Goal: Task Accomplishment & Management: Manage account settings

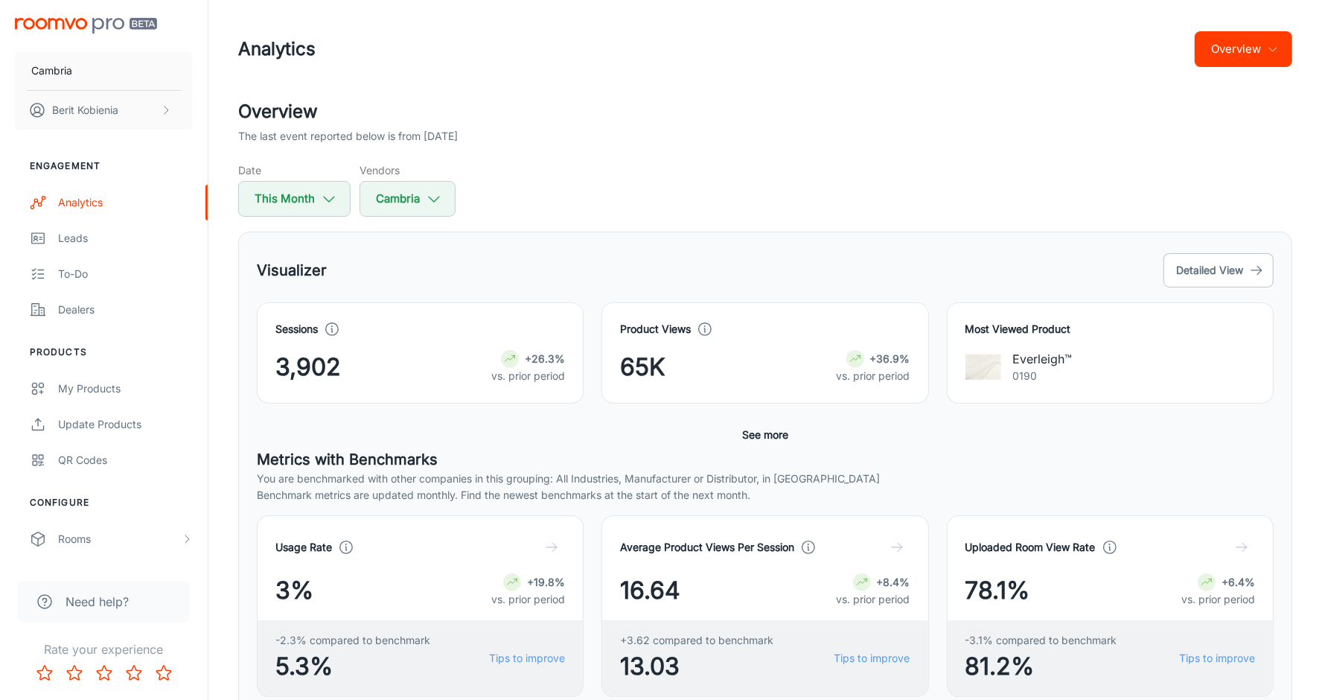
click at [465, 220] on div "Overview The last event reported below is from [DATE] Date This Month Vendors C…" at bounding box center [765, 673] width 1090 height 1150
click at [95, 255] on link "Leads" at bounding box center [104, 238] width 208 height 36
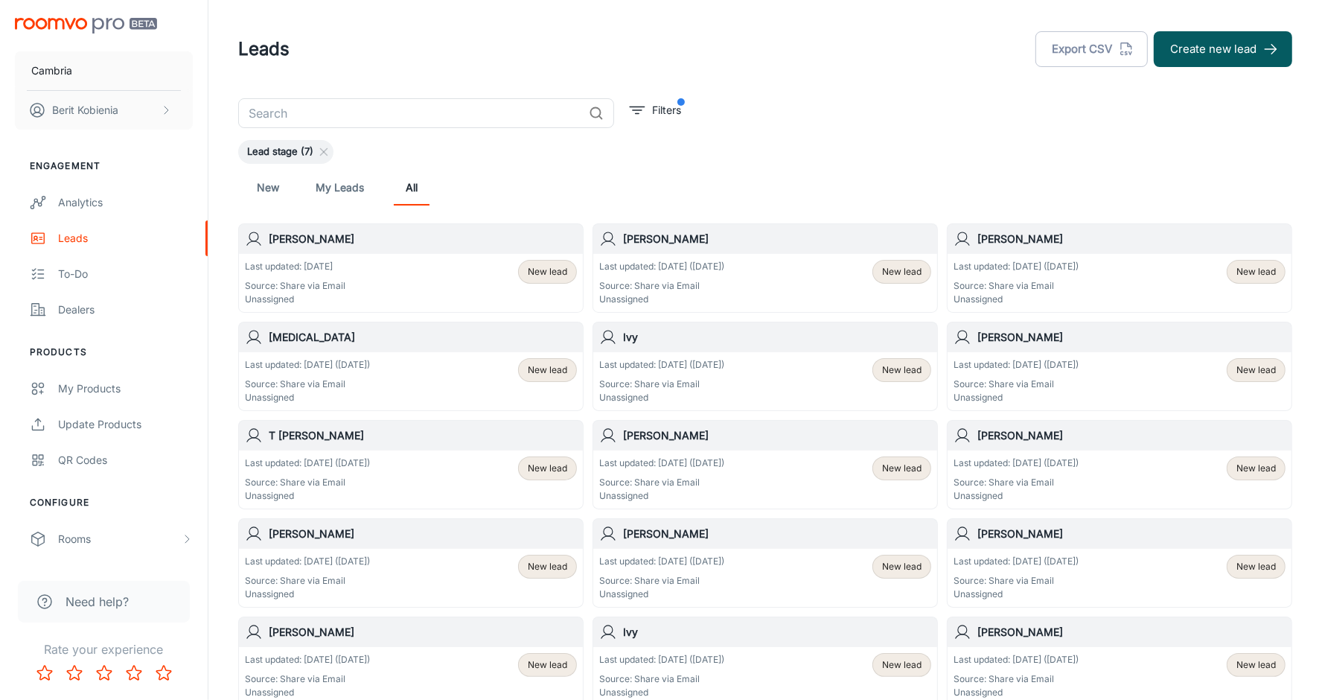
click at [587, 511] on div "[PERSON_NAME] Last updated: [DATE] ([DATE]) Source: Share via Email Unassigned …" at bounding box center [761, 558] width 354 height 98
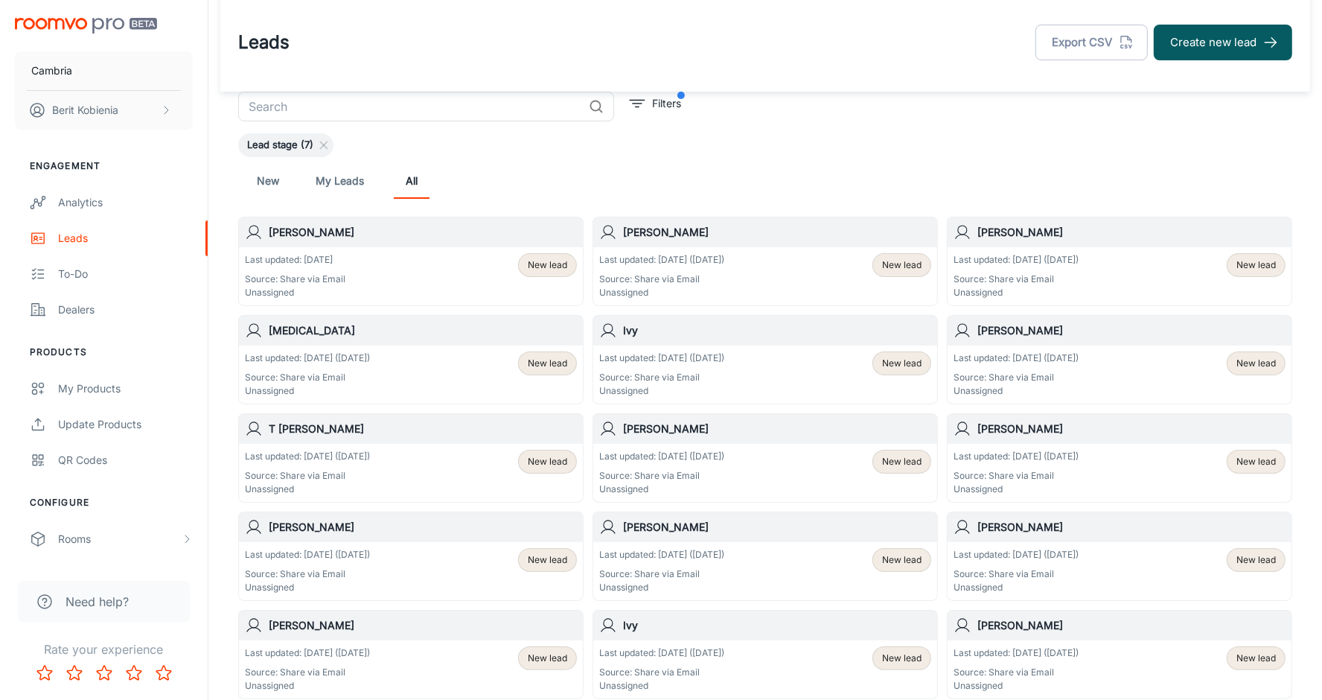
scroll to position [7, 0]
click at [345, 180] on link "My Leads" at bounding box center [340, 180] width 48 height 36
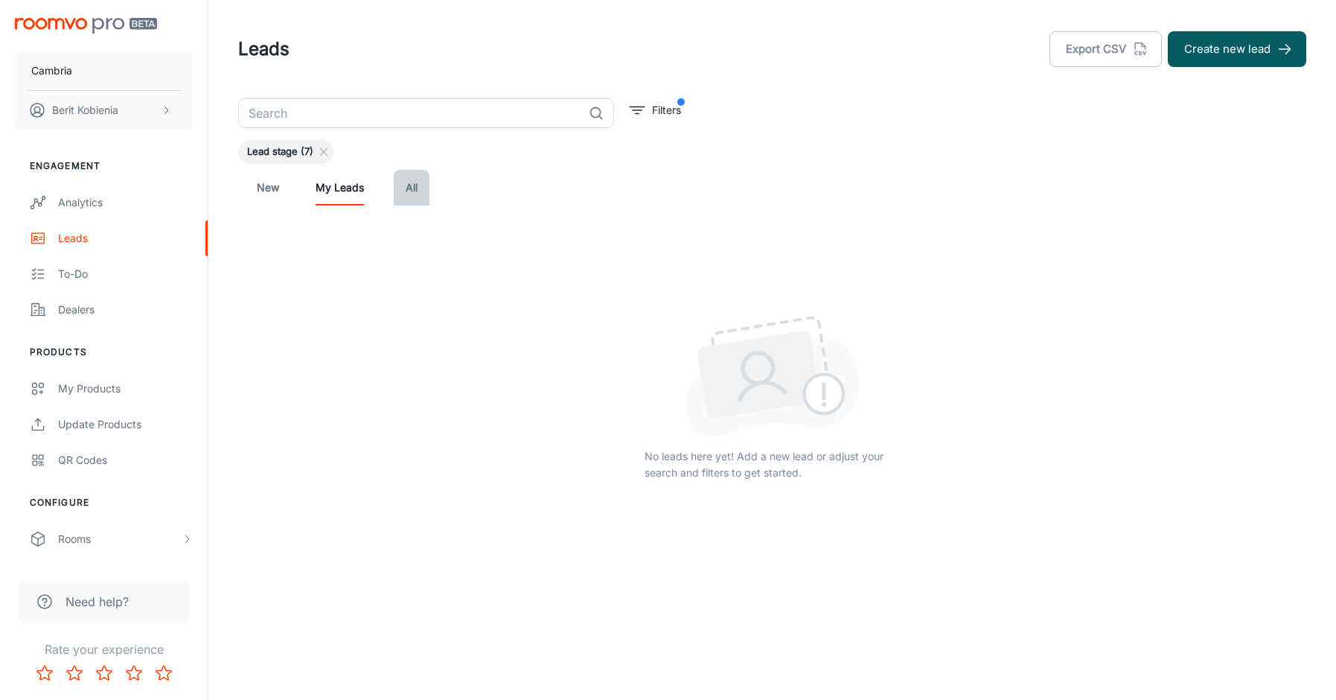
click at [417, 182] on link "All" at bounding box center [412, 188] width 36 height 36
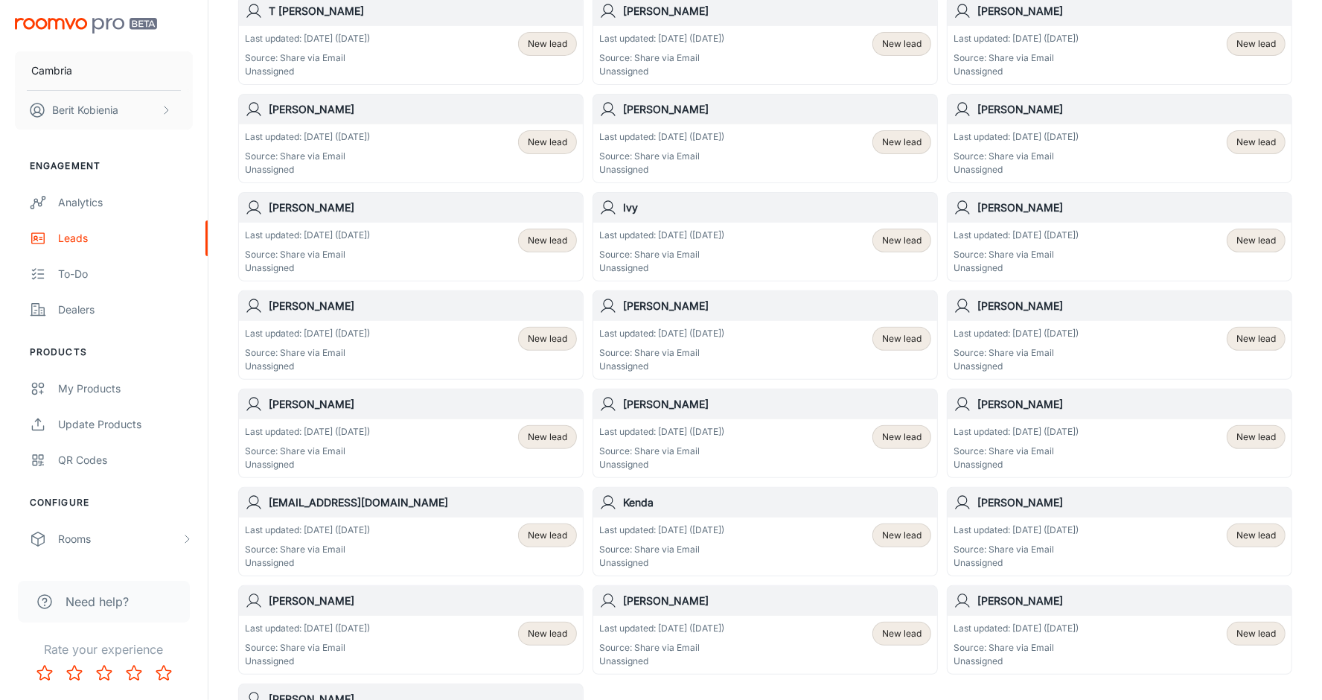
scroll to position [435, 0]
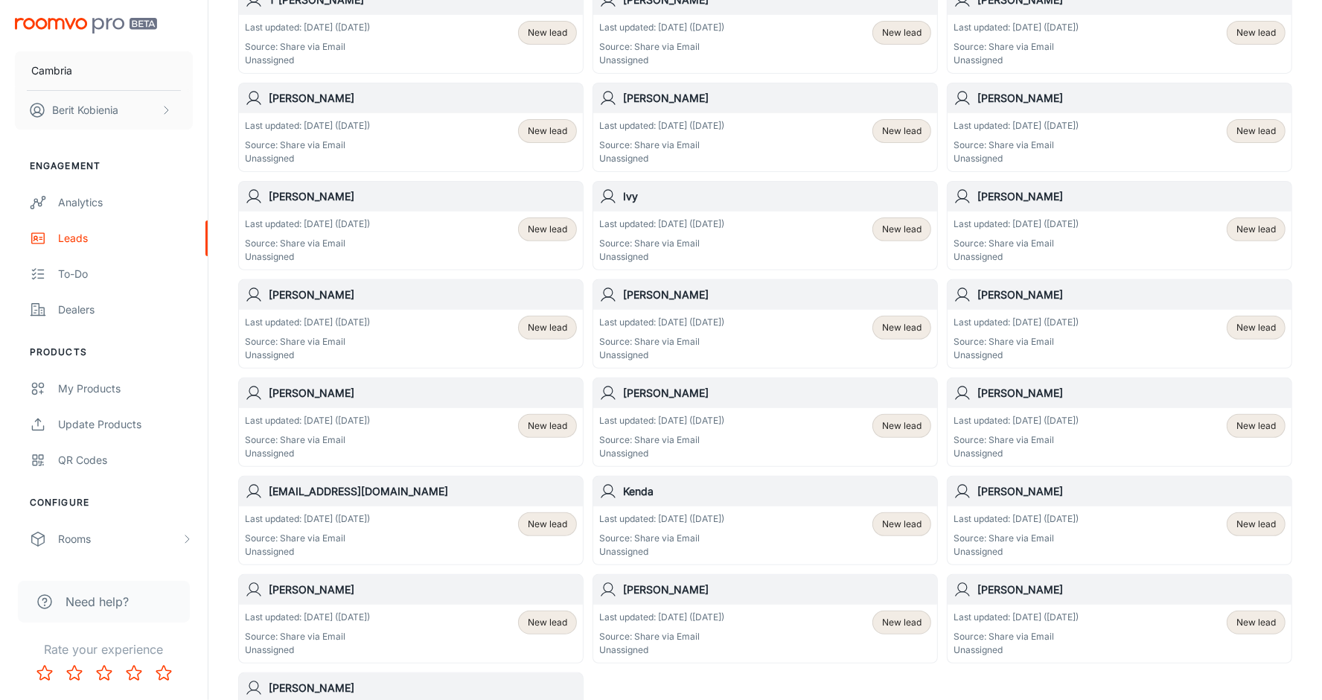
click at [935, 575] on div "[PERSON_NAME]" at bounding box center [765, 590] width 344 height 30
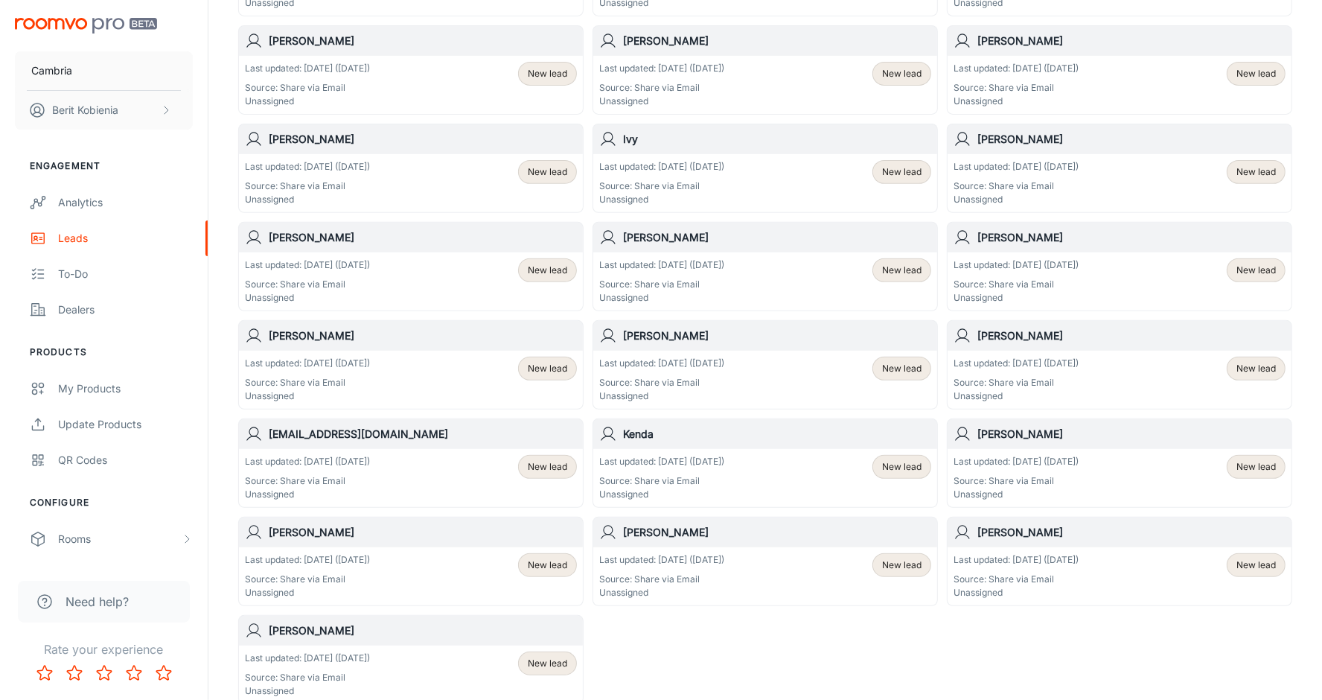
scroll to position [494, 0]
click at [1108, 258] on div "Last updated: [DATE] ([DATE]) Source: Share via Email Unassigned New lead" at bounding box center [1120, 281] width 332 height 46
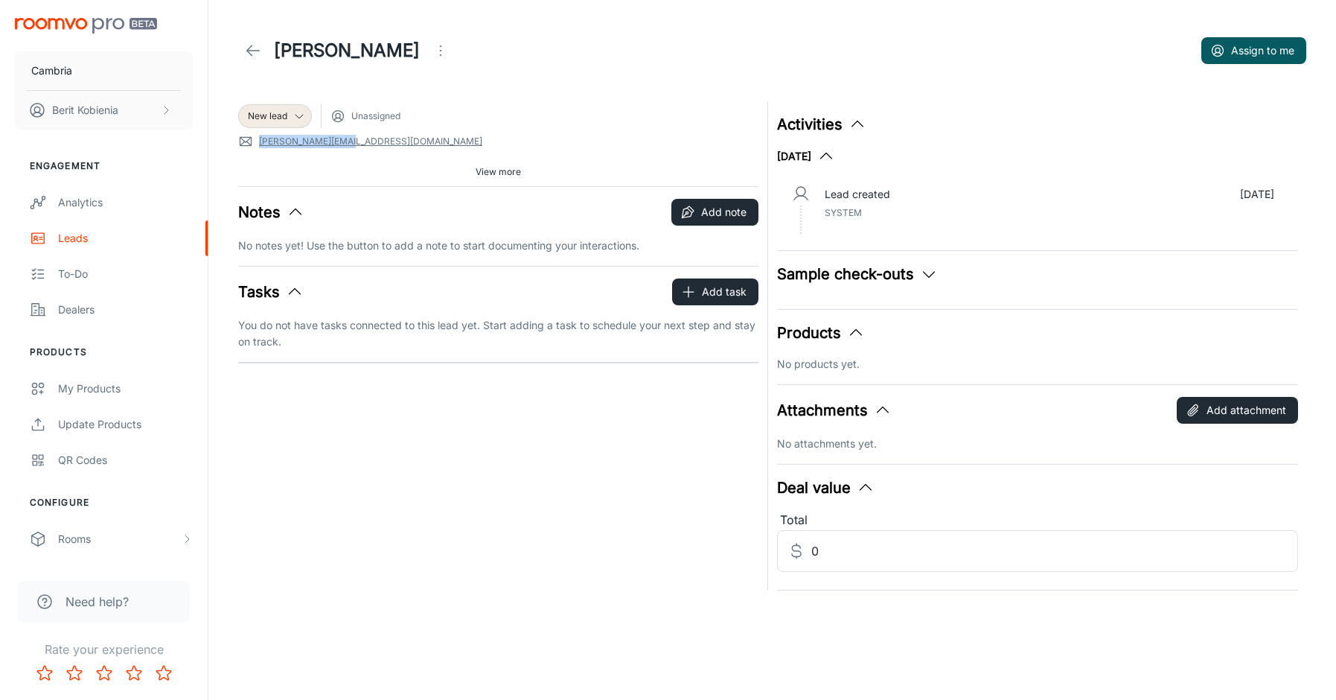
drag, startPoint x: 354, startPoint y: 150, endPoint x: 271, endPoint y: 130, distance: 85.6
click at [271, 130] on div "New lead Unassigned [PERSON_NAME][EMAIL_ADDRESS][DOMAIN_NAME] Source: Share via…" at bounding box center [498, 143] width 520 height 85
click at [242, 55] on link at bounding box center [253, 51] width 30 height 30
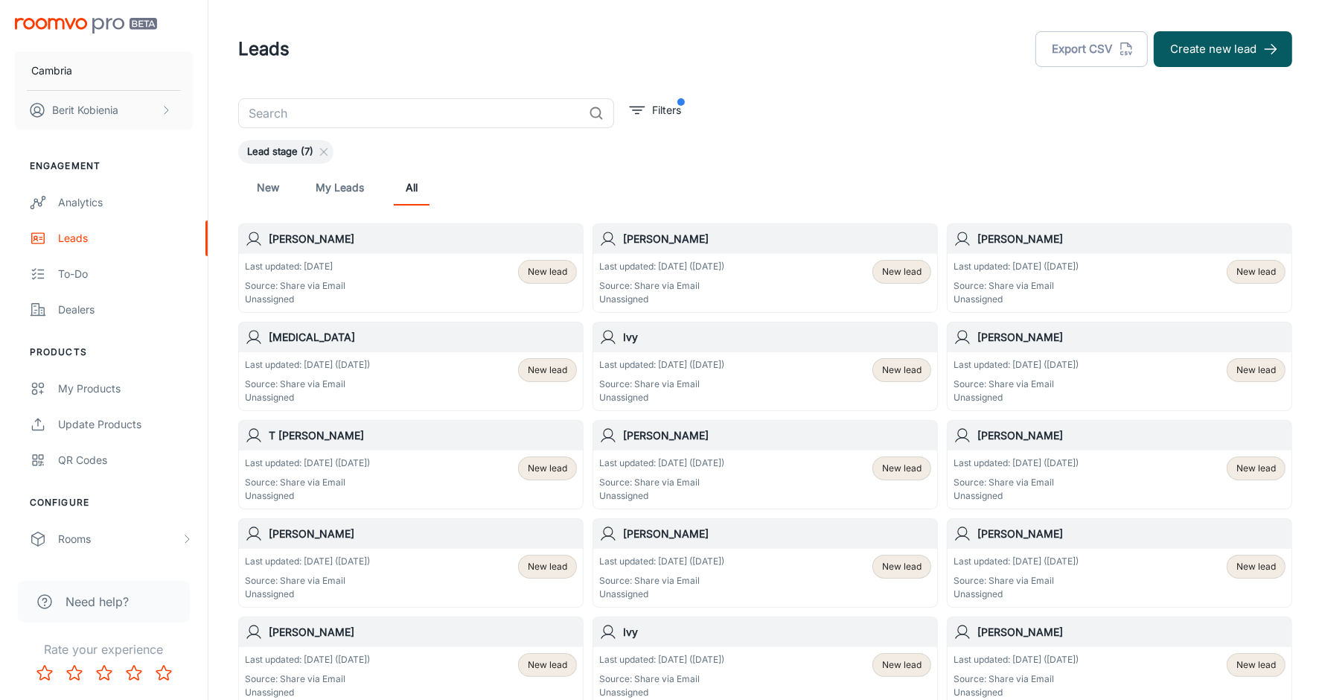
click at [1041, 258] on div "Last updated: [DATE] ([DATE]) Source: Share via Email Unassigned New lead" at bounding box center [1120, 283] width 344 height 58
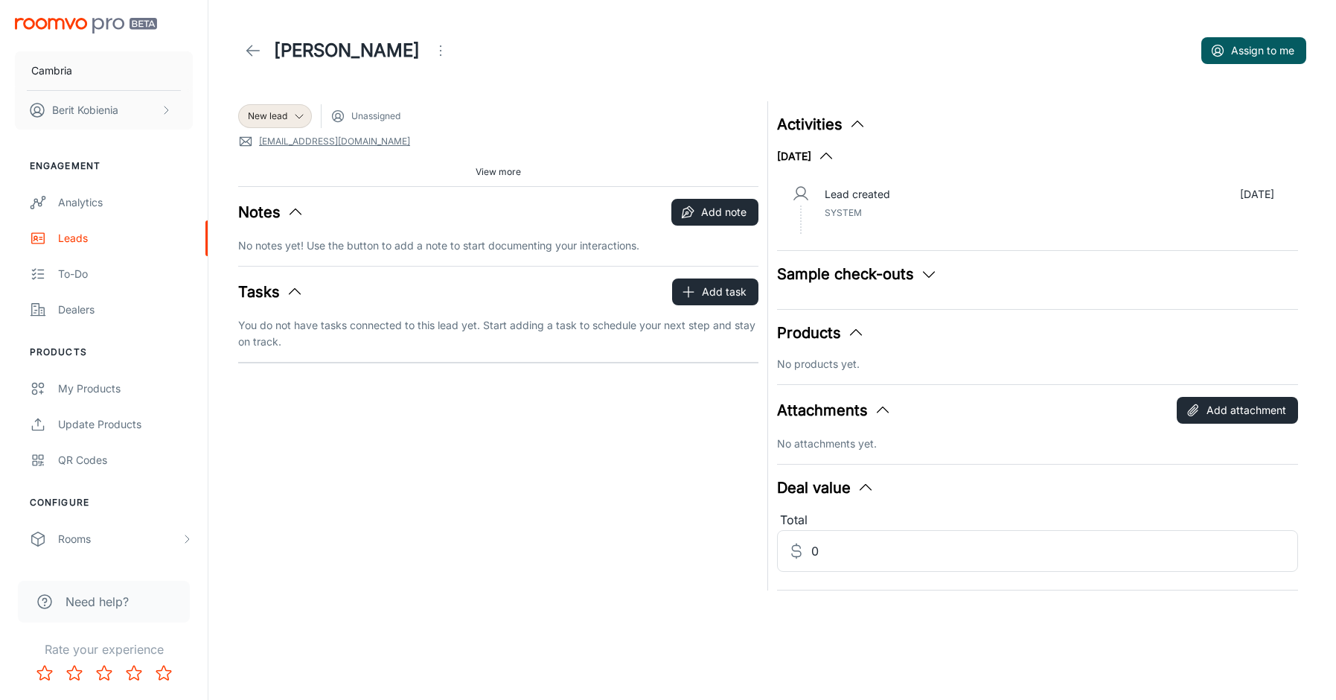
click at [257, 60] on link at bounding box center [253, 51] width 30 height 30
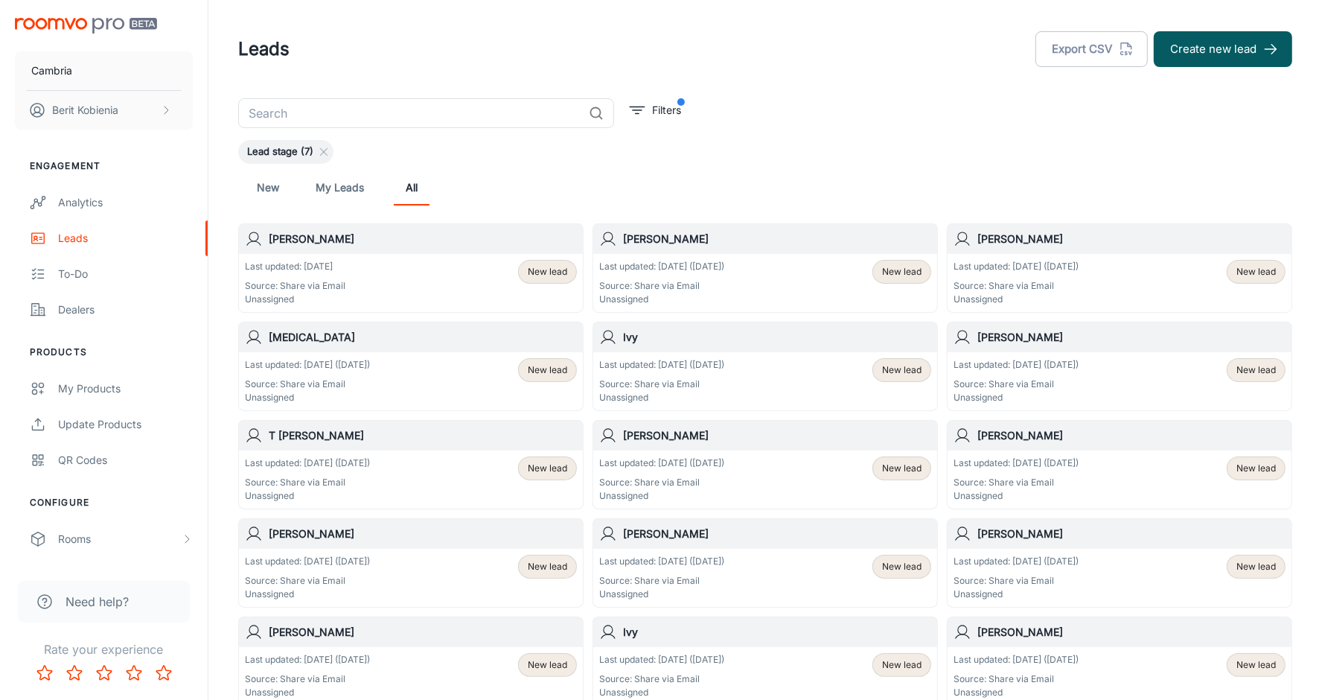
click at [633, 342] on h6 "Ivy" at bounding box center [777, 337] width 308 height 16
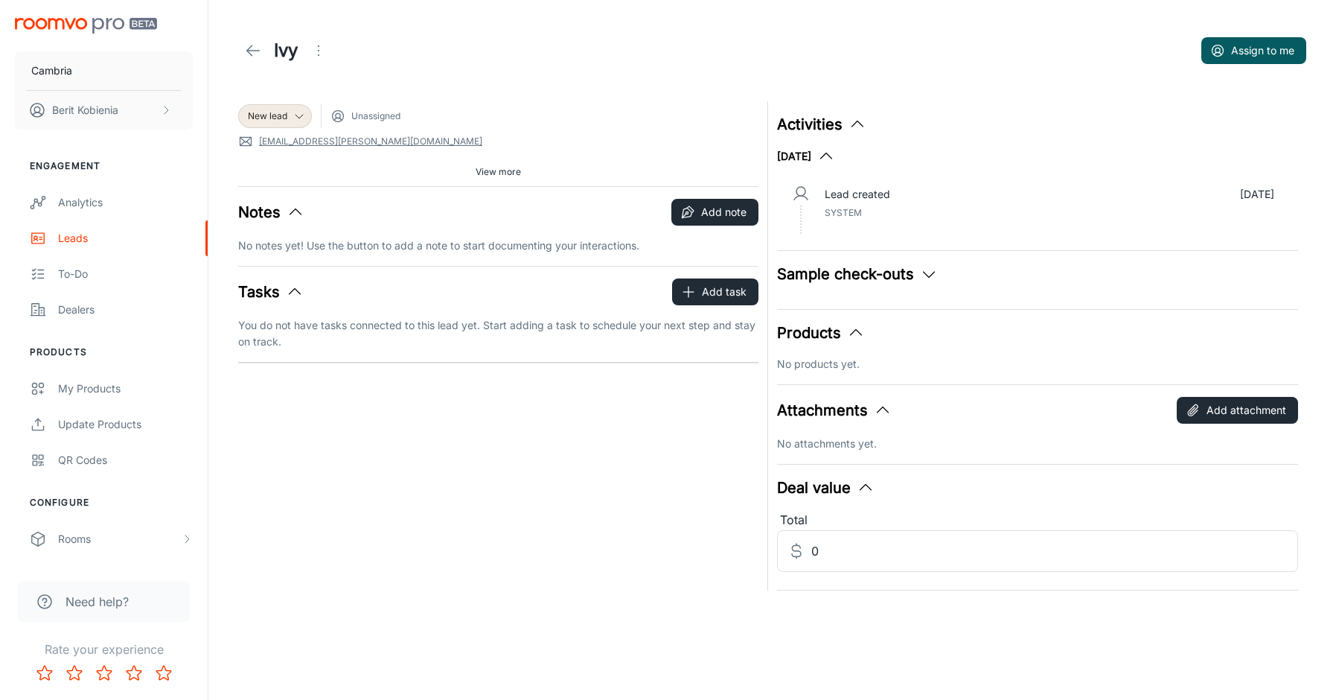
drag, startPoint x: 247, startPoint y: 25, endPoint x: 249, endPoint y: 39, distance: 14.2
click at [247, 31] on header "Ivy Assign to me" at bounding box center [772, 50] width 1104 height 101
click at [251, 52] on icon at bounding box center [253, 51] width 18 height 18
